Goal: Task Accomplishment & Management: Manage account settings

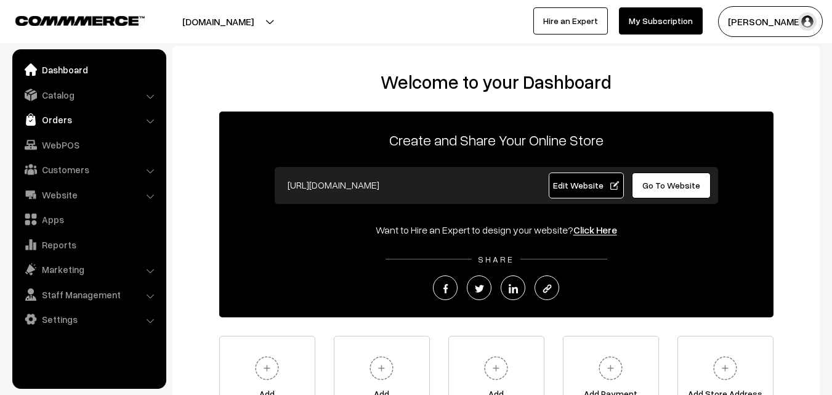
click at [54, 122] on link "Orders" at bounding box center [88, 119] width 147 height 22
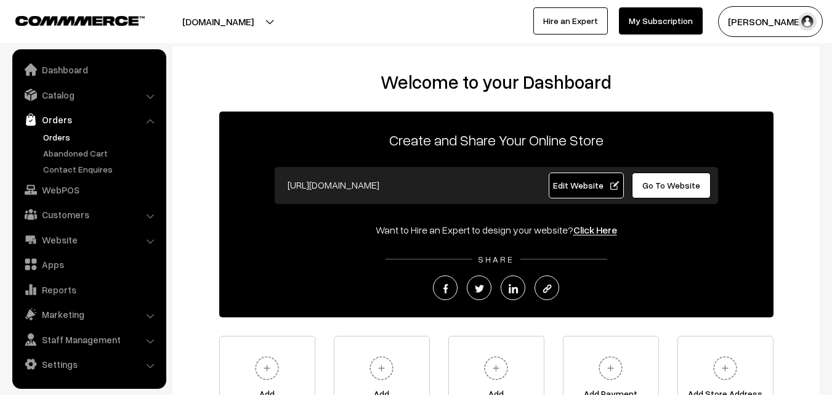
click at [54, 132] on link "Orders" at bounding box center [101, 137] width 122 height 13
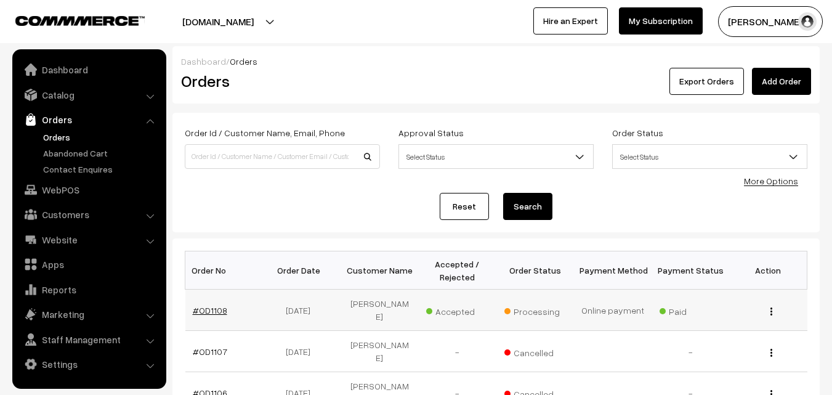
click at [205, 305] on link "#OD1108" at bounding box center [210, 310] width 35 height 10
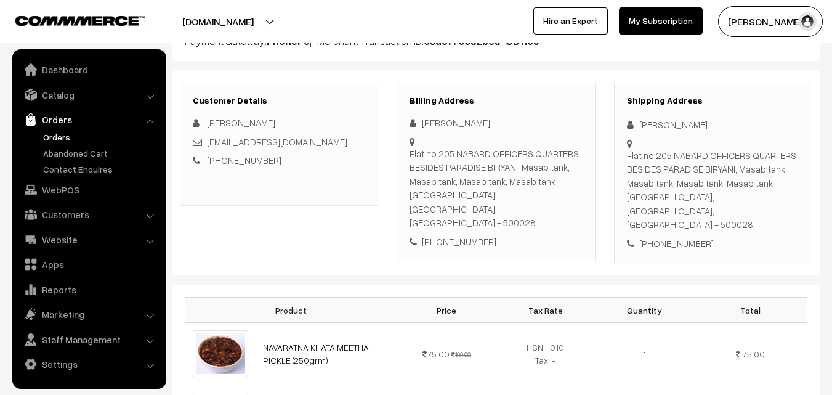
scroll to position [185, 0]
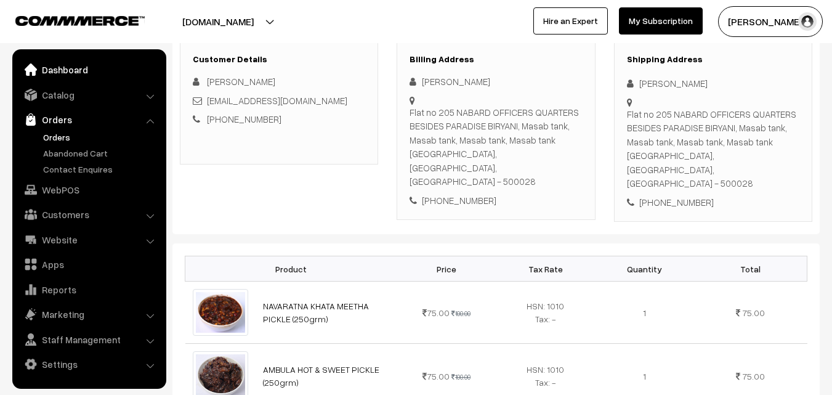
click at [56, 71] on link "Dashboard" at bounding box center [88, 70] width 147 height 22
